Goal: Use online tool/utility: Utilize a website feature to perform a specific function

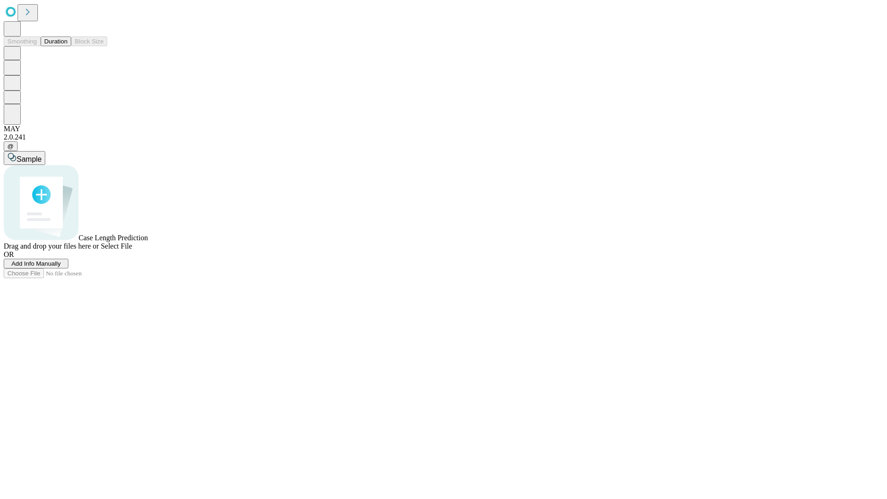
click at [132, 250] on span "Select File" at bounding box center [116, 246] width 31 height 8
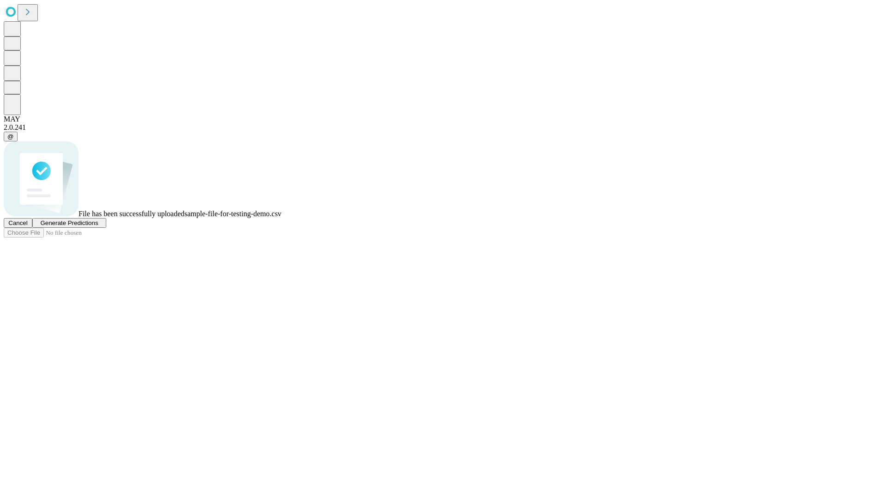
click at [98, 226] on span "Generate Predictions" at bounding box center [69, 223] width 58 height 7
